Goal: Task Accomplishment & Management: Manage account settings

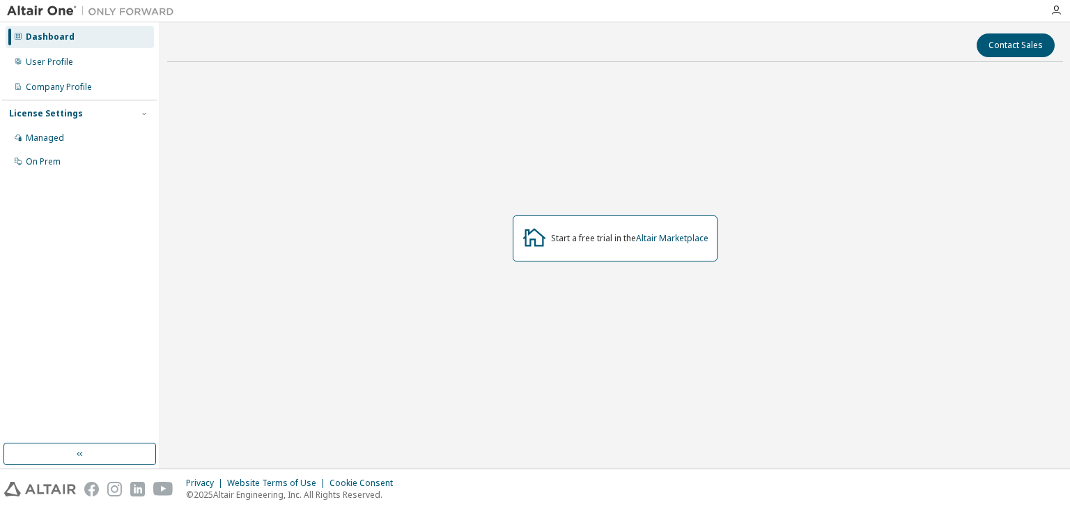
click at [132, 109] on div "License Settings" at bounding box center [79, 113] width 141 height 13
click at [68, 87] on div "Company Profile" at bounding box center [59, 87] width 66 height 11
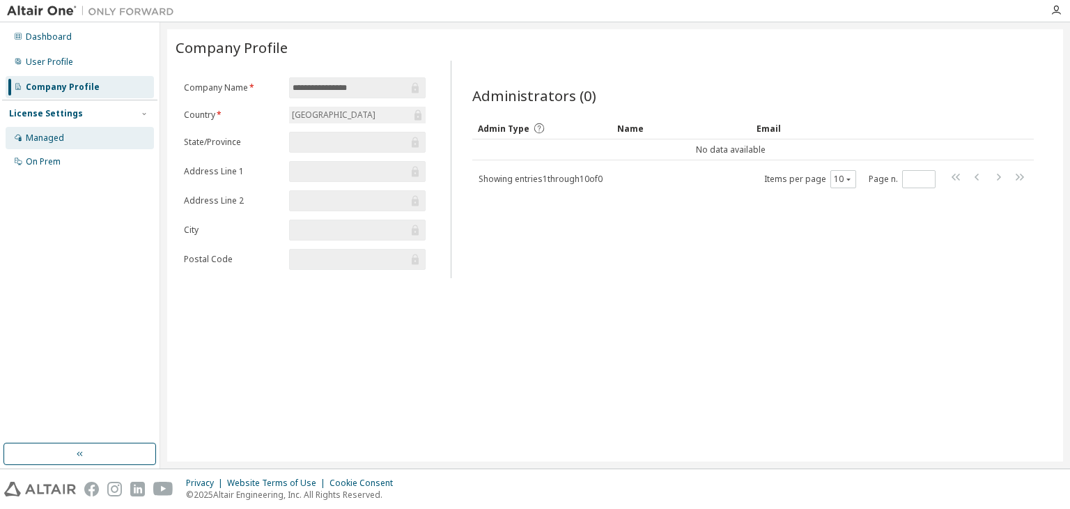
click at [63, 132] on div "Managed" at bounding box center [80, 138] width 148 height 22
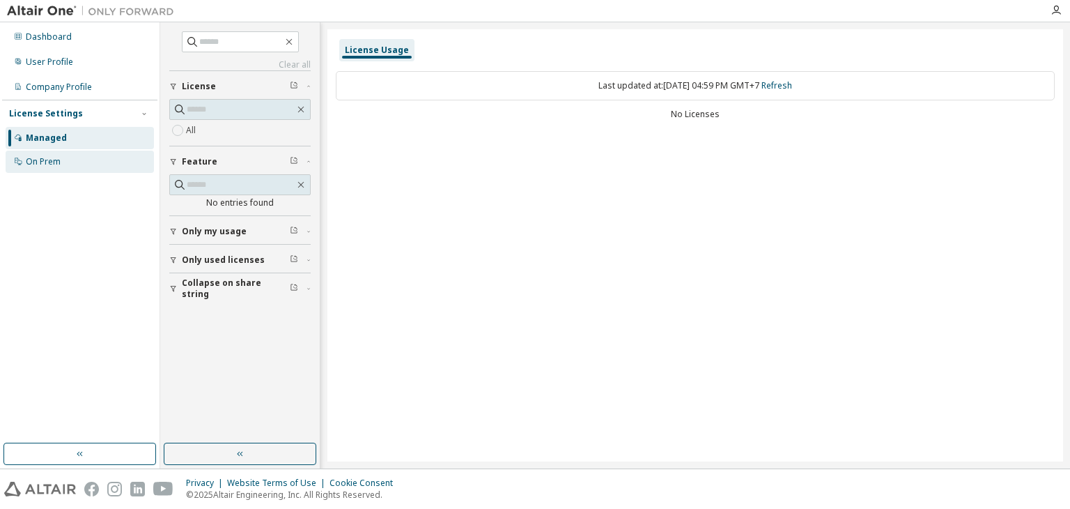
click at [64, 151] on div "On Prem" at bounding box center [80, 161] width 148 height 22
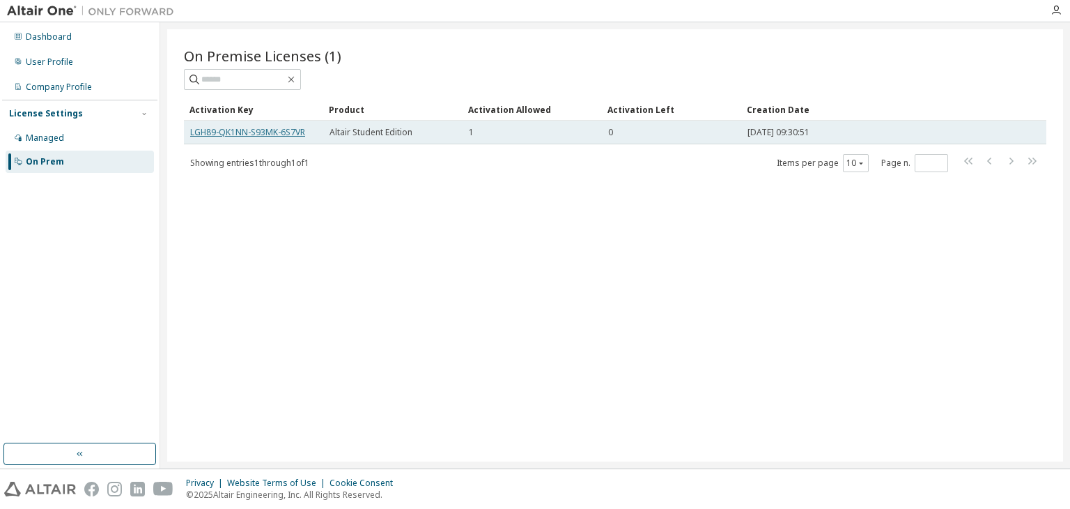
click at [267, 132] on link "LGH89-QK1NN-S93MK-6S7VR" at bounding box center [247, 132] width 115 height 12
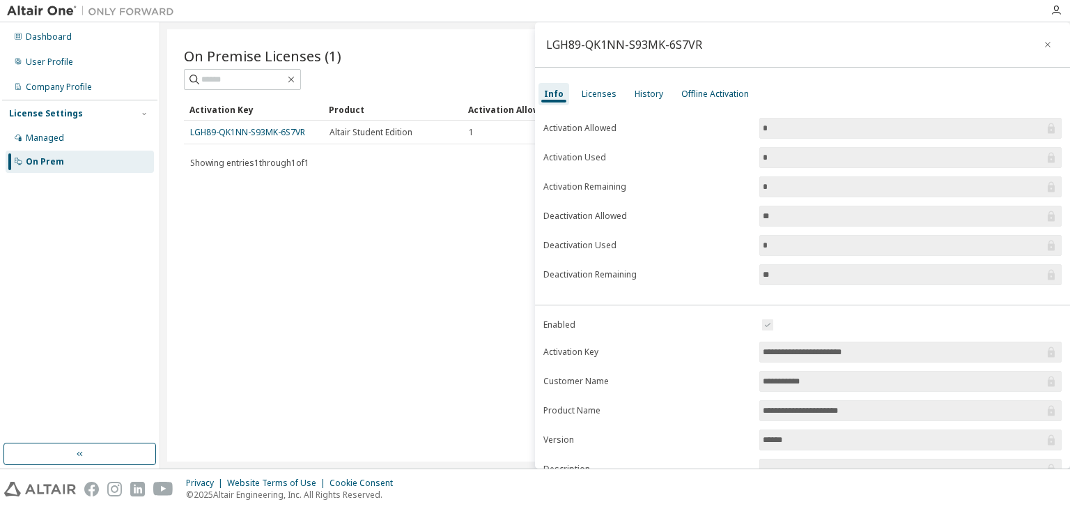
click at [396, 222] on div "On Premise Licenses (1) Clear Load Save Save As Field Operator Value Select fil…" at bounding box center [615, 245] width 896 height 432
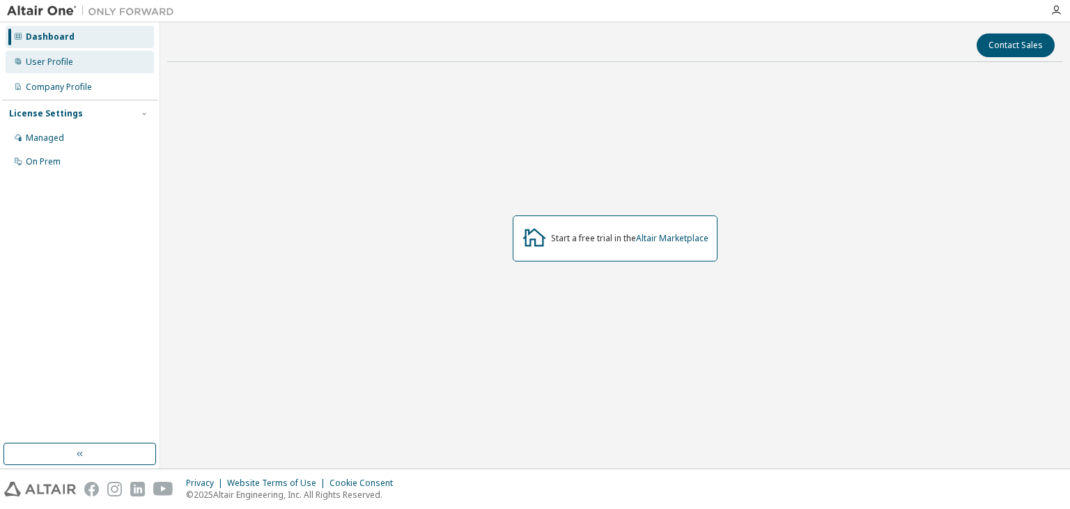
click at [39, 55] on div "User Profile" at bounding box center [80, 62] width 148 height 22
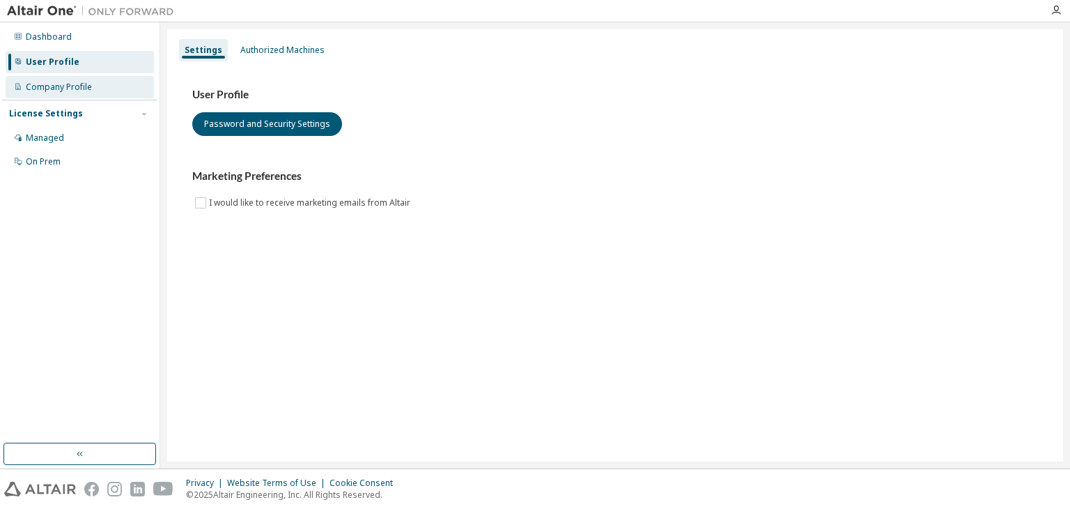
click at [54, 78] on div "Company Profile" at bounding box center [80, 87] width 148 height 22
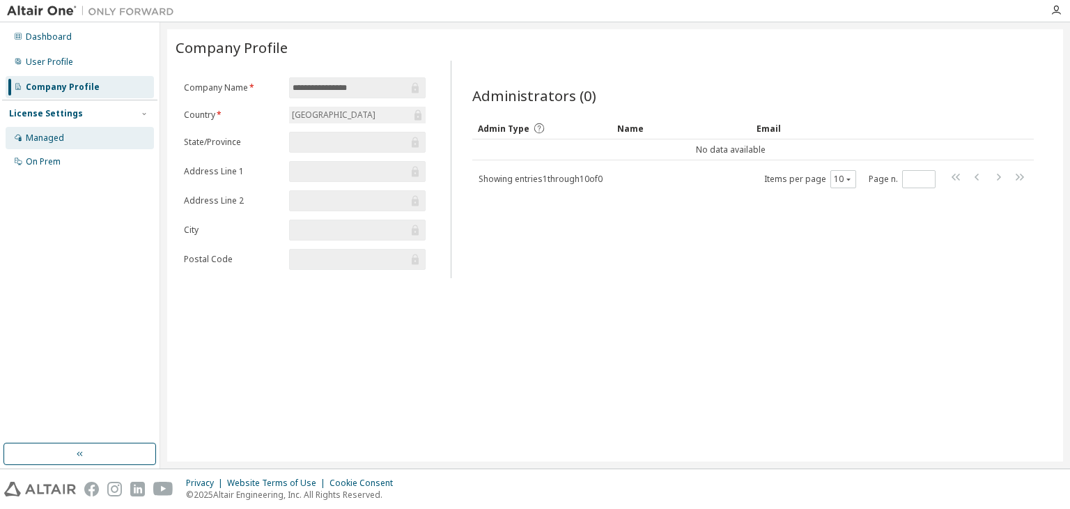
click at [66, 137] on div "Managed" at bounding box center [80, 138] width 148 height 22
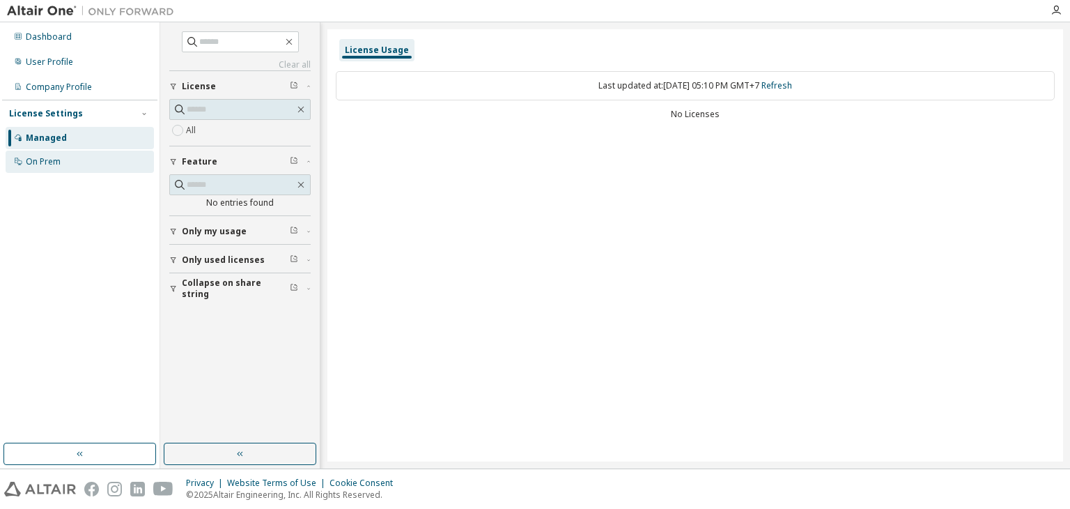
click at [75, 156] on div "On Prem" at bounding box center [80, 161] width 148 height 22
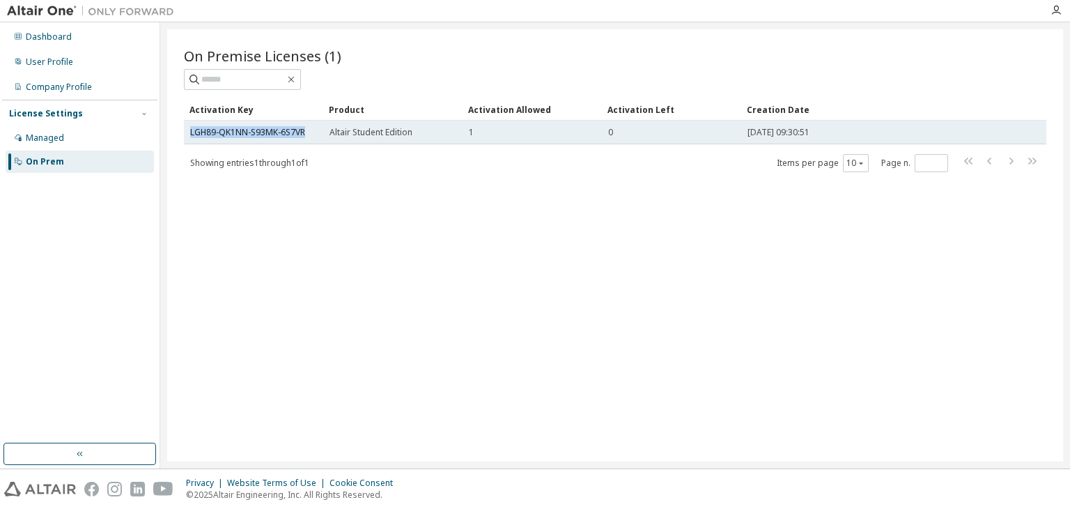
drag, startPoint x: 185, startPoint y: 123, endPoint x: 309, endPoint y: 130, distance: 124.2
click at [309, 130] on td "LGH89-QK1NN-S93MK-6S7VR" at bounding box center [253, 133] width 139 height 24
copy link "LGH89-QK1NN-S93MK-6S7VR"
